Goal: Navigation & Orientation: Find specific page/section

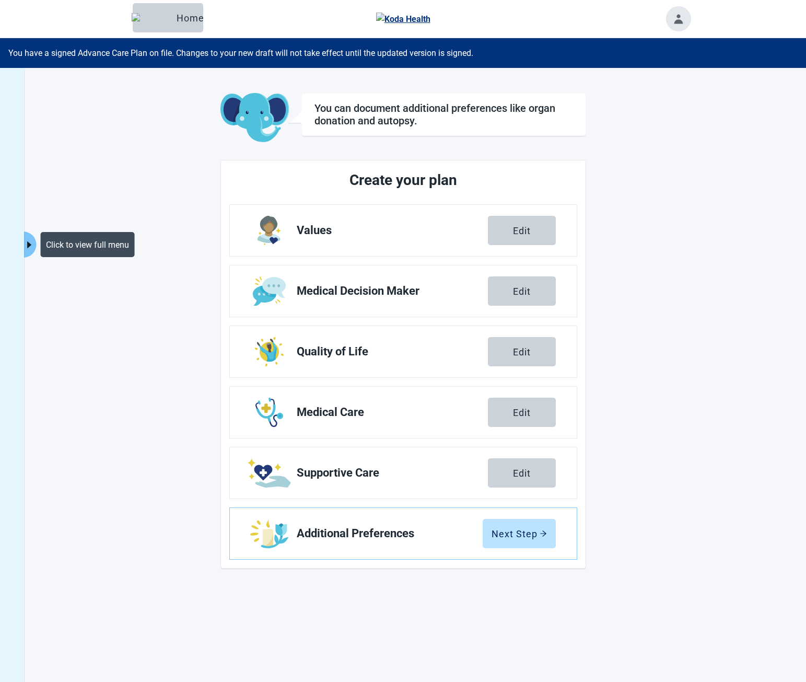
click at [32, 236] on button "Click to view full menu" at bounding box center [29, 245] width 13 height 26
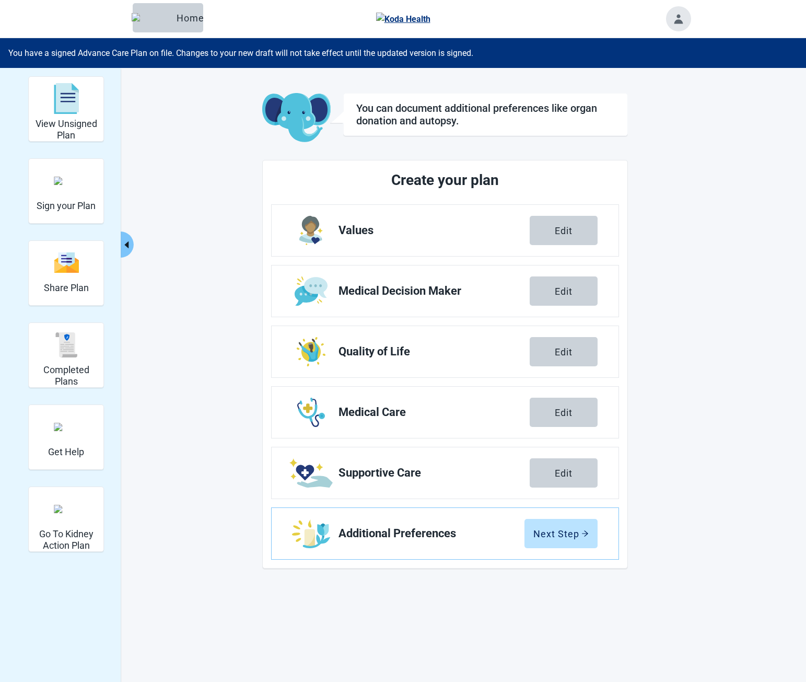
click at [131, 246] on icon "caret-left" at bounding box center [127, 245] width 10 height 10
